Goal: Information Seeking & Learning: Learn about a topic

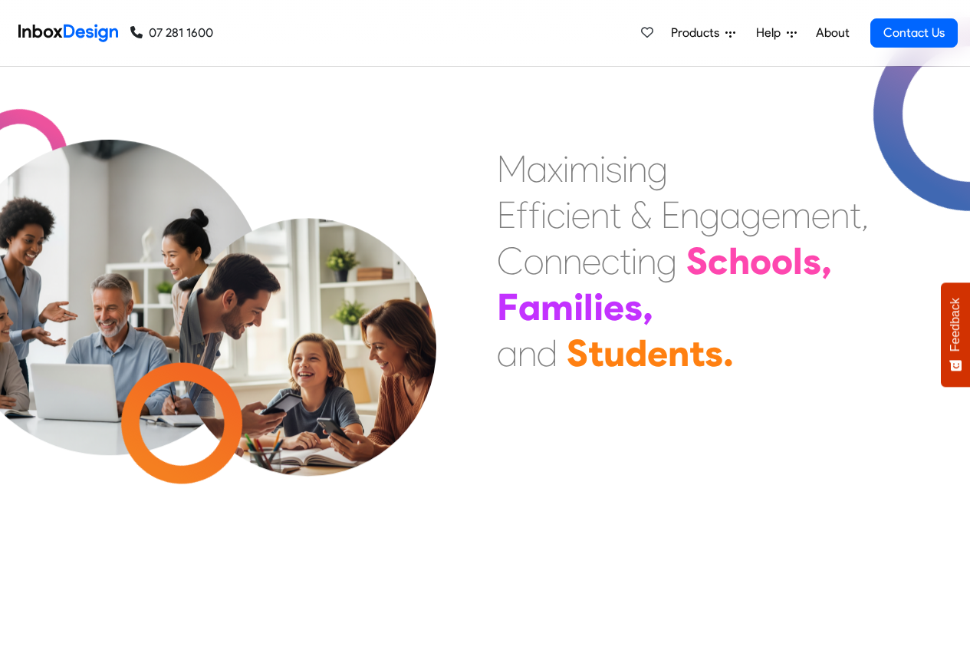
scroll to position [653, 0]
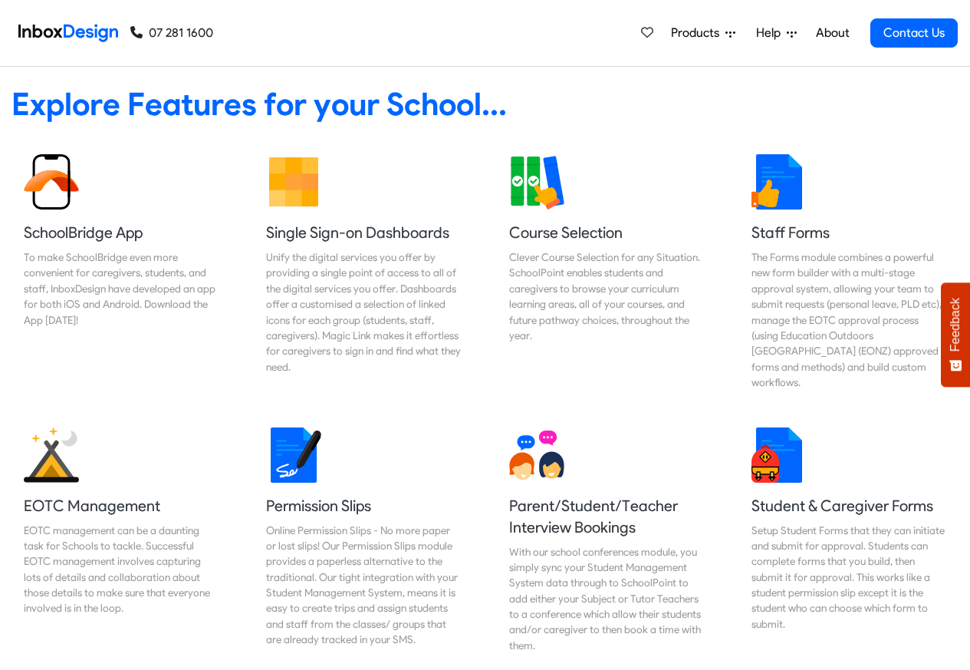
checkbox input "true"
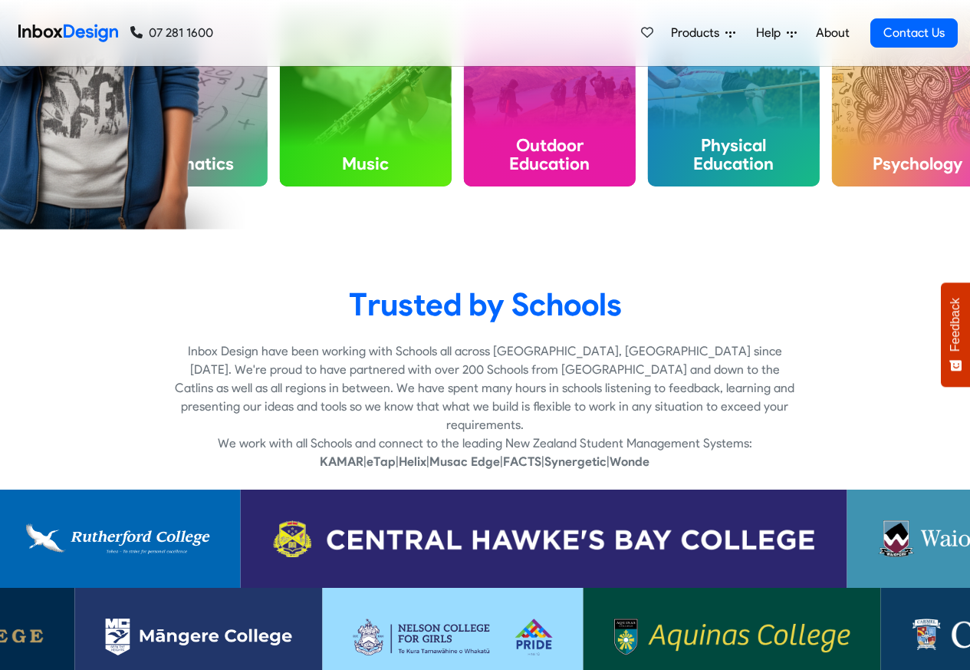
checkbox input "true"
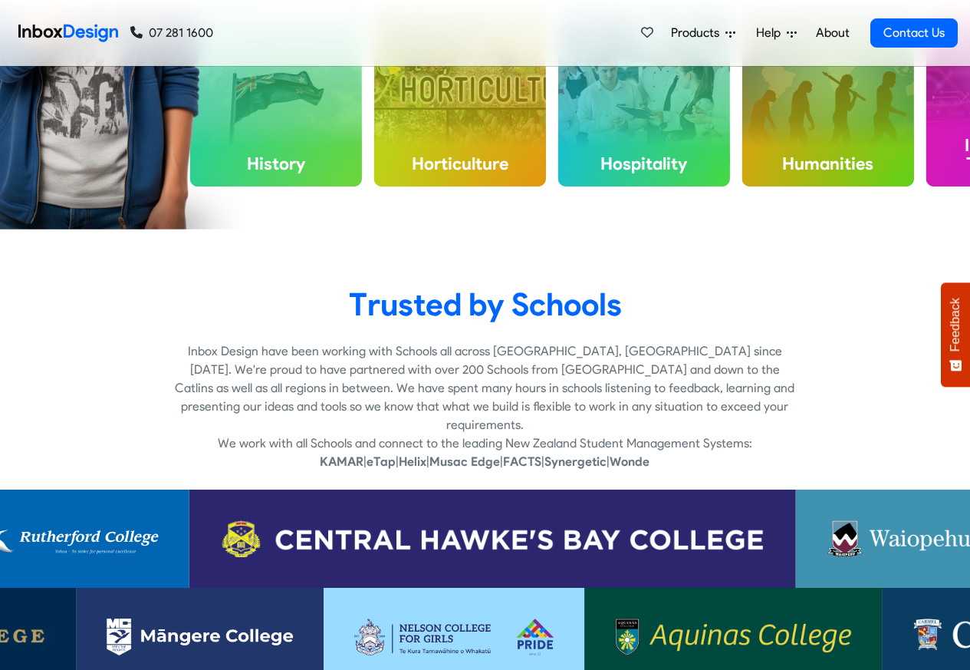
checkbox input "true"
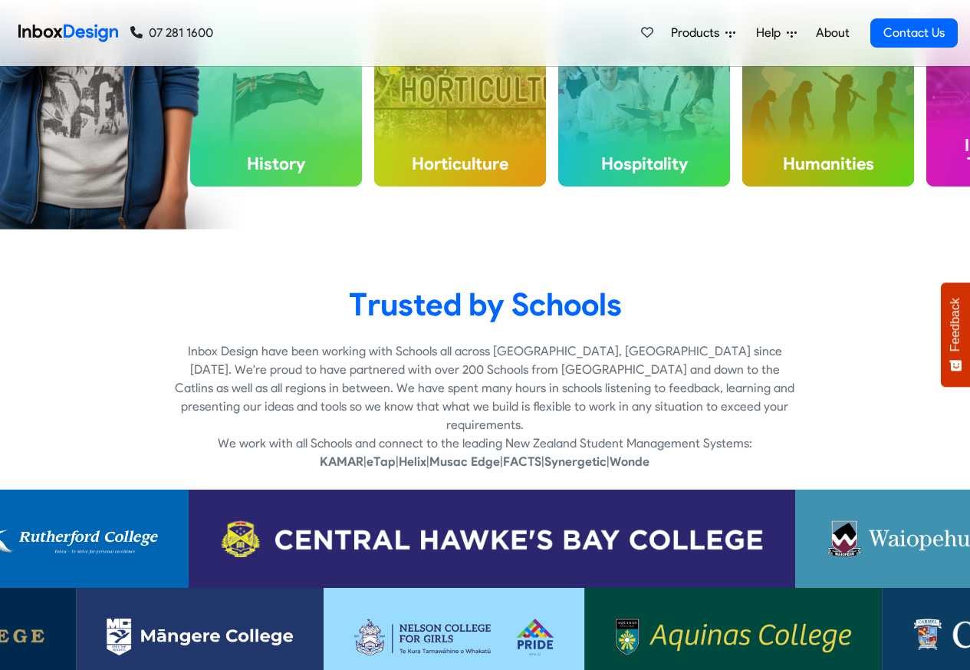
checkbox input "true"
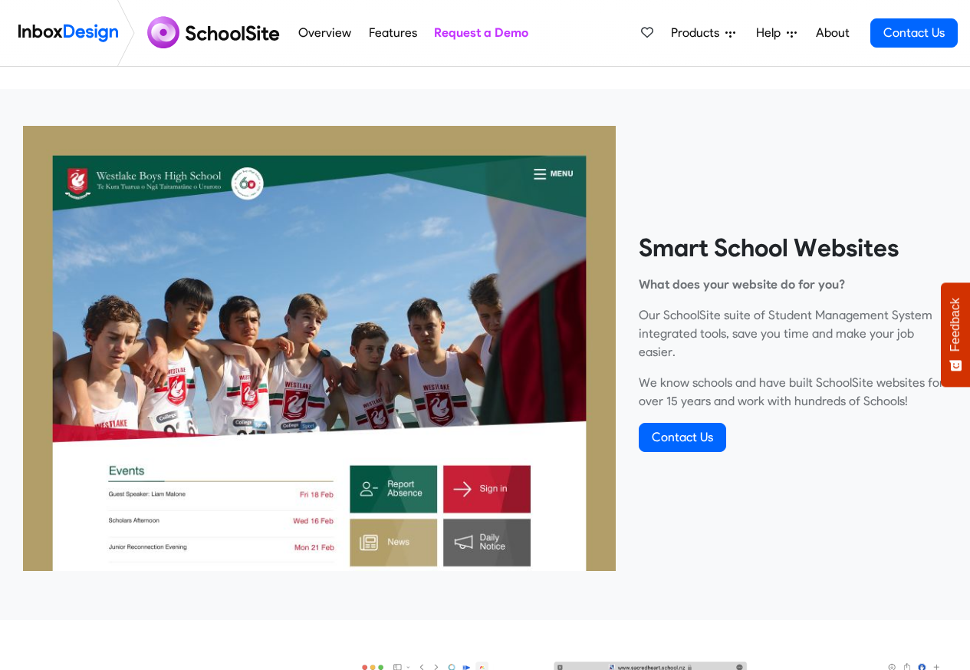
scroll to position [460, 0]
